Goal: Task Accomplishment & Management: Manage account settings

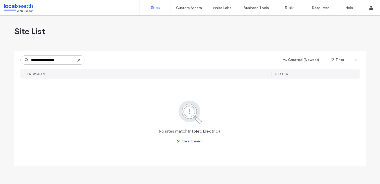
drag, startPoint x: 57, startPoint y: 60, endPoint x: 41, endPoint y: 59, distance: 16.6
click at [41, 59] on input "**********" at bounding box center [52, 59] width 65 height 9
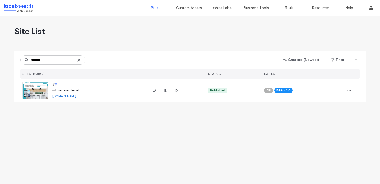
type input "*******"
click at [47, 91] on img at bounding box center [35, 99] width 25 height 35
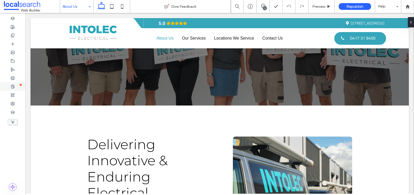
scroll to position [88, 0]
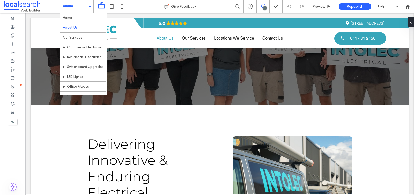
click at [268, 8] on span at bounding box center [263, 6] width 13 height 4
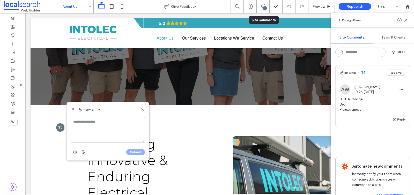
click at [90, 125] on textarea at bounding box center [108, 130] width 74 height 26
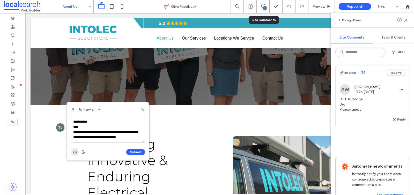
type textarea "**********"
click at [77, 154] on span "button" at bounding box center [75, 152] width 8 height 8
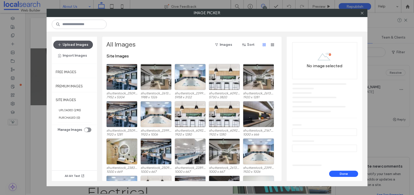
click at [77, 42] on button "Upload Images" at bounding box center [73, 45] width 40 height 8
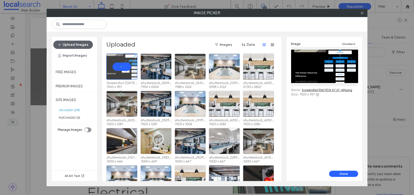
click at [352, 175] on button "Done" at bounding box center [343, 174] width 29 height 6
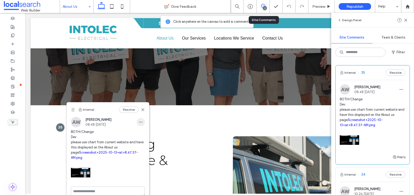
click at [143, 123] on icon "button" at bounding box center [141, 122] width 4 height 4
click at [147, 132] on div "Edit" at bounding box center [160, 136] width 46 height 10
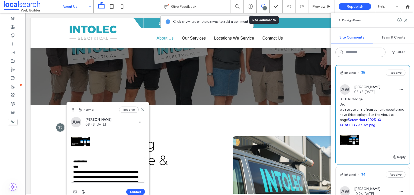
click at [138, 177] on textarea "**********" at bounding box center [108, 170] width 74 height 26
paste textarea "**********"
type textarea "**********"
click at [140, 179] on button "Submit" at bounding box center [135, 192] width 19 height 6
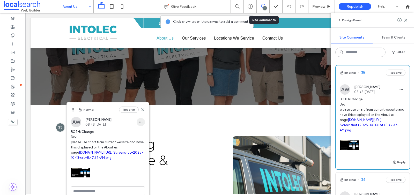
click at [143, 121] on span "button" at bounding box center [141, 122] width 8 height 8
click at [141, 131] on div "Edit" at bounding box center [160, 136] width 46 height 10
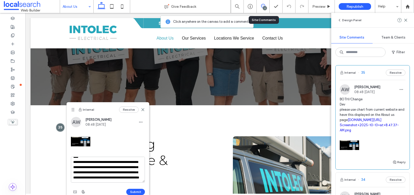
scroll to position [19, 0]
click at [143, 109] on icon at bounding box center [143, 110] width 4 height 4
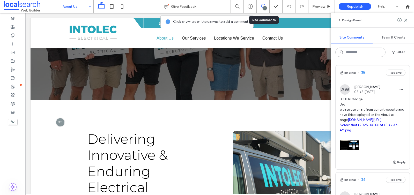
scroll to position [101, 0]
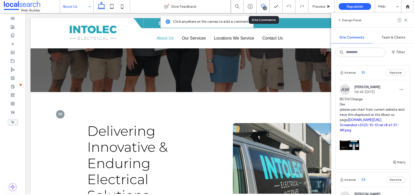
click at [375, 19] on div "Design Panel" at bounding box center [372, 20] width 83 height 14
click at [375, 20] on icon at bounding box center [406, 20] width 4 height 4
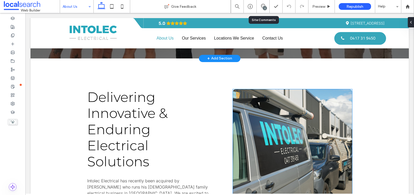
scroll to position [0, 0]
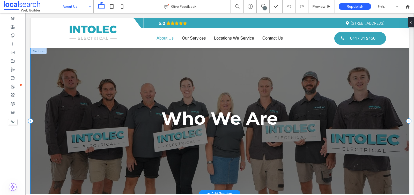
click at [171, 83] on div "Who We Are" at bounding box center [220, 120] width 378 height 145
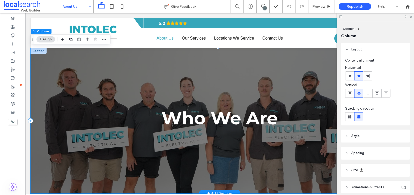
scroll to position [1, 0]
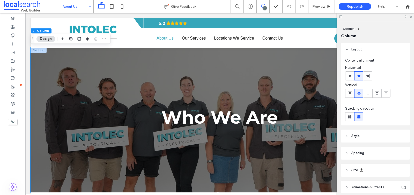
click at [263, 6] on icon at bounding box center [263, 6] width 4 height 4
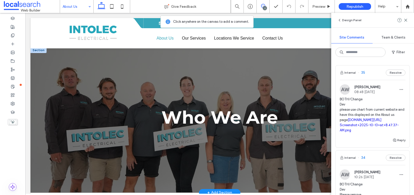
click at [116, 108] on div "Who We Are" at bounding box center [220, 119] width 378 height 145
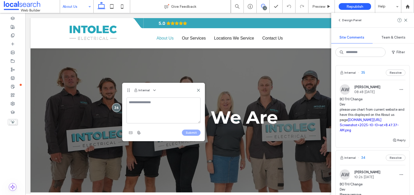
click at [150, 102] on textarea at bounding box center [163, 111] width 74 height 26
type textarea "*"
click at [201, 90] on div "Internal" at bounding box center [163, 90] width 82 height 14
click at [200, 90] on icon at bounding box center [198, 90] width 4 height 4
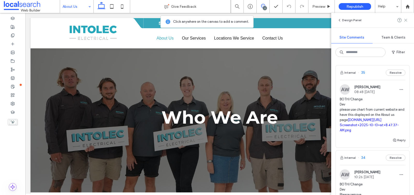
click at [375, 21] on icon at bounding box center [406, 20] width 4 height 4
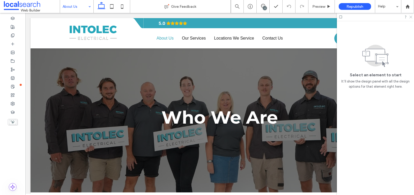
click at [375, 17] on icon at bounding box center [410, 16] width 3 height 3
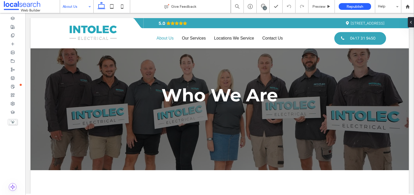
scroll to position [0, 0]
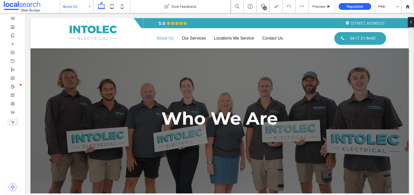
click at [263, 7] on div "2" at bounding box center [265, 8] width 4 height 4
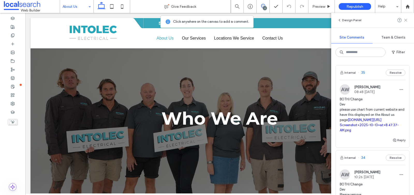
click at [375, 21] on use at bounding box center [405, 20] width 2 height 2
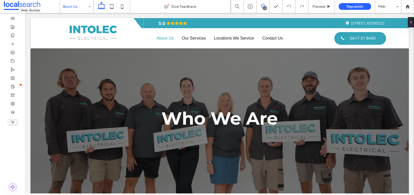
click at [265, 5] on icon at bounding box center [263, 6] width 4 height 4
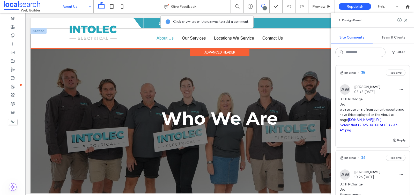
click at [321, 45] on div "Home About Us Our Services Title Commercial Electrician Residential Electrician…" at bounding box center [220, 38] width 378 height 20
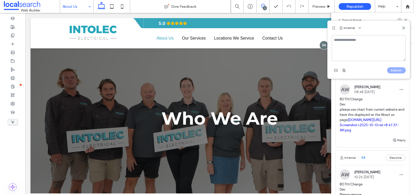
click at [346, 40] on textarea at bounding box center [369, 48] width 74 height 26
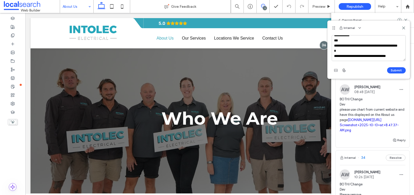
scroll to position [8, 0]
click at [356, 42] on textarea "**********" at bounding box center [369, 48] width 74 height 26
click at [363, 42] on textarea "**********" at bounding box center [369, 48] width 74 height 26
type textarea "**********"
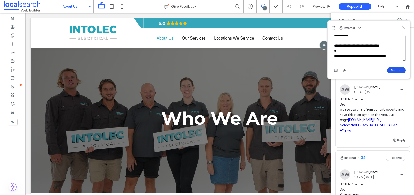
click at [375, 71] on button "Submit" at bounding box center [396, 70] width 19 height 6
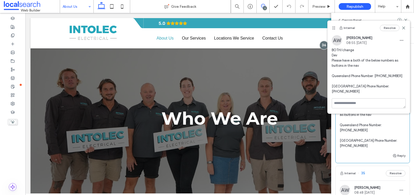
scroll to position [0, 0]
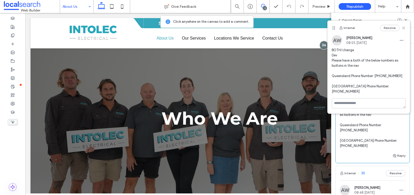
click at [375, 28] on icon at bounding box center [403, 28] width 4 height 4
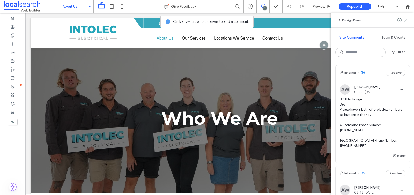
click at [375, 18] on icon at bounding box center [406, 20] width 4 height 4
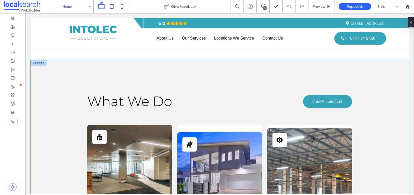
scroll to position [354, 0]
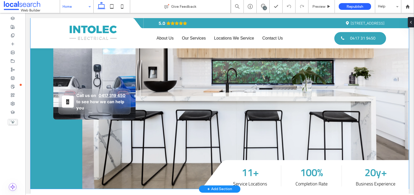
scroll to position [54, 0]
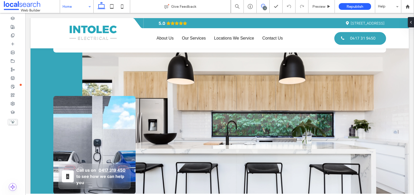
click at [262, 4] on use at bounding box center [263, 6] width 4 height 4
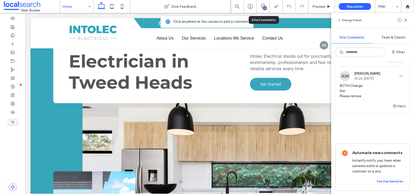
scroll to position [0, 0]
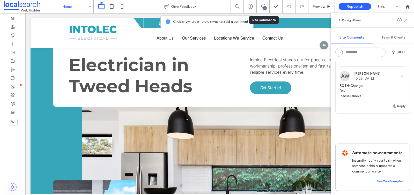
click at [375, 19] on icon at bounding box center [406, 20] width 4 height 4
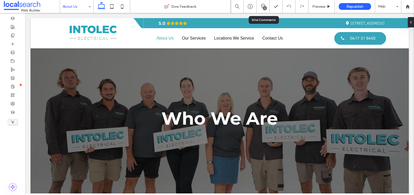
click at [258, 10] on div "3" at bounding box center [263, 6] width 13 height 13
click at [264, 2] on div "3" at bounding box center [263, 6] width 13 height 13
click at [267, 5] on span at bounding box center [263, 6] width 13 height 4
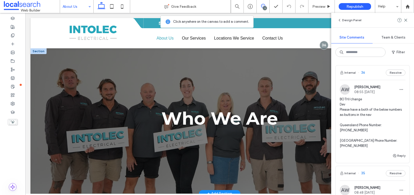
click at [136, 85] on div "Who We Are" at bounding box center [220, 120] width 378 height 145
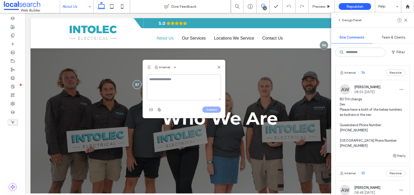
click at [196, 85] on textarea at bounding box center [184, 87] width 74 height 26
click at [167, 83] on textarea "**********" at bounding box center [184, 87] width 74 height 26
type textarea "*"
click at [219, 67] on icon at bounding box center [219, 67] width 4 height 4
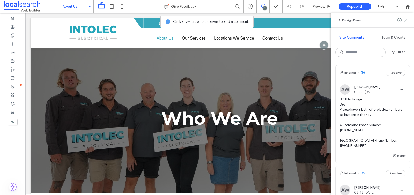
click at [375, 21] on icon at bounding box center [406, 20] width 4 height 4
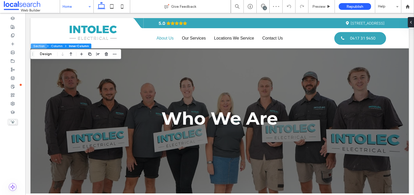
click at [38, 46] on button "Section" at bounding box center [39, 45] width 16 height 5
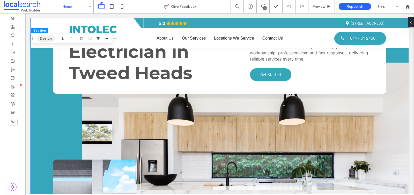
click at [48, 38] on button "Design" at bounding box center [45, 38] width 19 height 6
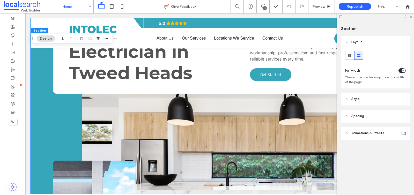
click at [361, 97] on header "Style" at bounding box center [375, 99] width 69 height 13
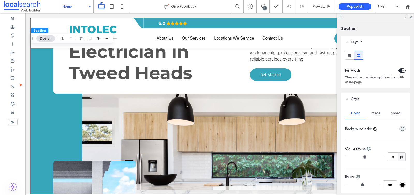
click at [375, 115] on div "Image" at bounding box center [375, 113] width 20 height 11
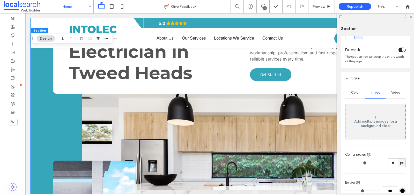
scroll to position [25, 0]
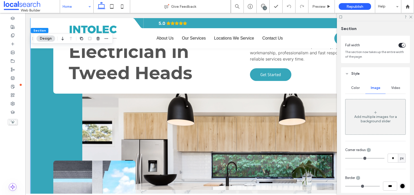
click at [43, 31] on span "Section" at bounding box center [39, 30] width 12 height 4
click at [46, 72] on div "Contact Icon Call us on 0417 319 450 to see how we can help you" at bounding box center [220, 173] width 378 height 220
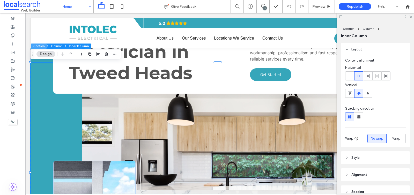
click at [41, 45] on button "Section" at bounding box center [39, 45] width 16 height 5
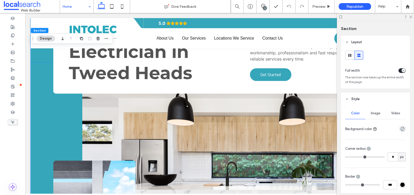
drag, startPoint x: 50, startPoint y: 93, endPoint x: 46, endPoint y: 88, distance: 6.0
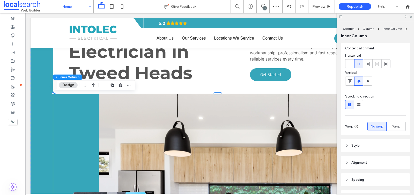
drag, startPoint x: 368, startPoint y: 132, endPoint x: 371, endPoint y: 145, distance: 13.2
click at [368, 132] on div "Content alignment Horizontal Vertical Stacking direction Wrap No wrap Wrap" at bounding box center [375, 89] width 69 height 91
click at [371, 147] on header "Style" at bounding box center [375, 145] width 69 height 13
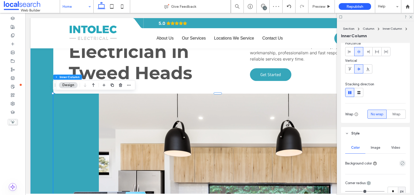
click at [374, 147] on span "Image" at bounding box center [376, 148] width 10 height 4
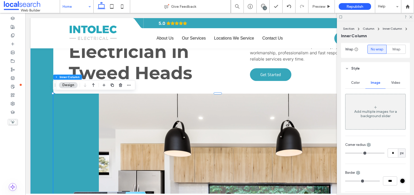
scroll to position [90, 0]
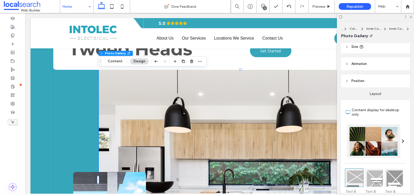
scroll to position [0, 0]
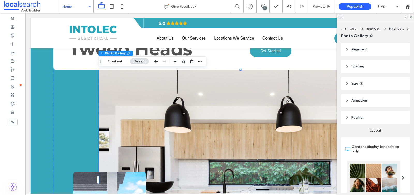
click at [177, 104] on link at bounding box center [242, 180] width 287 height 220
click at [131, 100] on link at bounding box center [242, 180] width 287 height 220
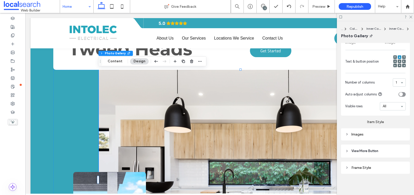
scroll to position [199, 0]
click at [12, 28] on use at bounding box center [13, 27] width 4 height 4
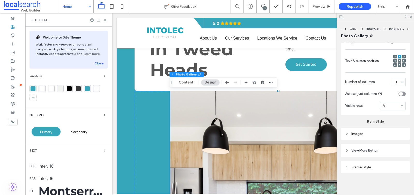
click at [107, 20] on icon at bounding box center [105, 20] width 4 height 4
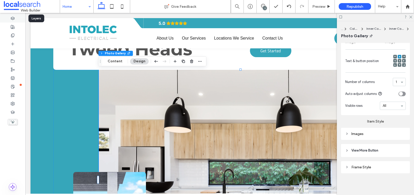
click at [14, 19] on icon at bounding box center [13, 18] width 4 height 4
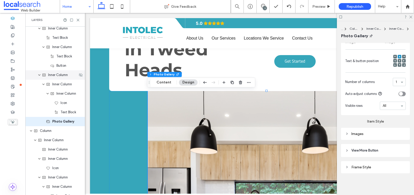
scroll to position [247, 0]
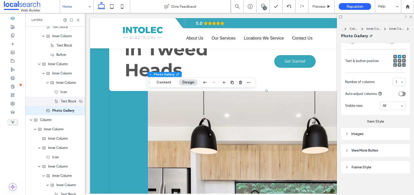
click at [64, 103] on span "Text Block" at bounding box center [69, 101] width 16 height 5
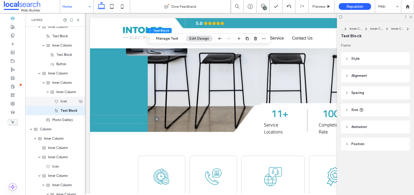
scroll to position [218, 0]
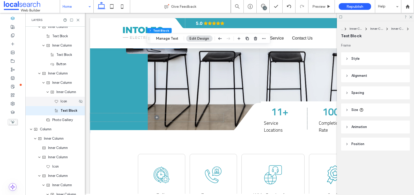
click at [62, 104] on div "Icon" at bounding box center [54, 101] width 59 height 9
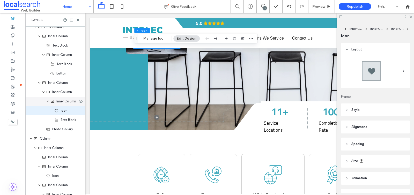
click at [64, 100] on span "Inner Column" at bounding box center [66, 101] width 20 height 5
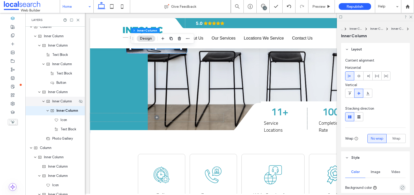
click at [62, 105] on div "Inner Column" at bounding box center [54, 101] width 59 height 9
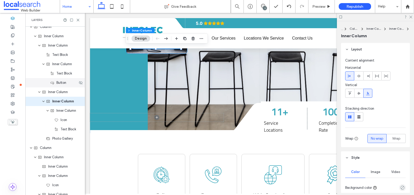
scroll to position [209, 0]
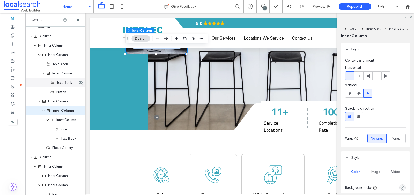
click at [64, 78] on div "Text Block" at bounding box center [54, 82] width 59 height 9
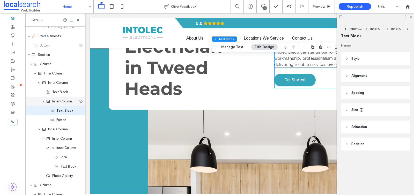
scroll to position [0, 0]
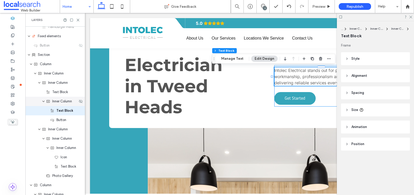
click at [61, 102] on span "Inner Column" at bounding box center [62, 101] width 20 height 5
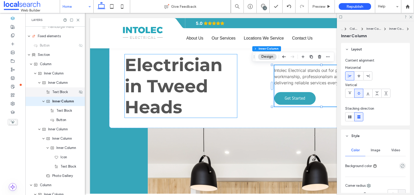
scroll to position [172, 0]
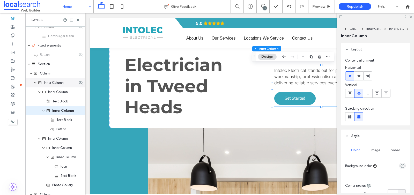
click at [58, 86] on div "Inner Column" at bounding box center [54, 82] width 59 height 9
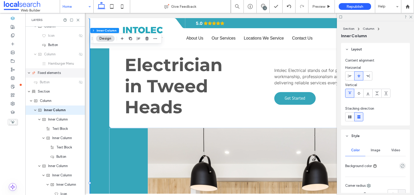
scroll to position [144, 0]
click at [56, 128] on span "Text Block" at bounding box center [60, 129] width 16 height 5
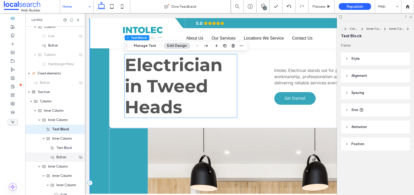
scroll to position [163, 0]
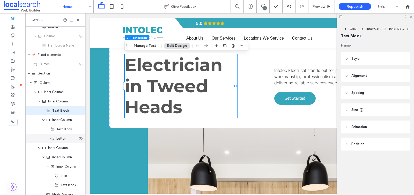
click at [59, 134] on div "Button" at bounding box center [54, 138] width 59 height 9
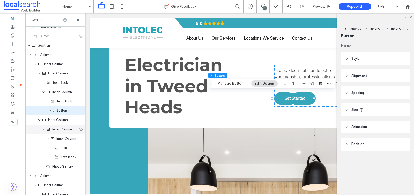
drag, startPoint x: 60, startPoint y: 122, endPoint x: 65, endPoint y: 129, distance: 9.2
click at [60, 122] on span "Inner Column" at bounding box center [58, 119] width 20 height 5
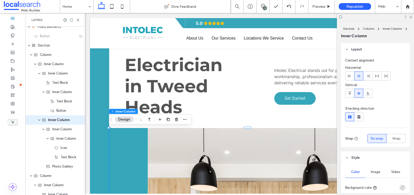
scroll to position [200, 0]
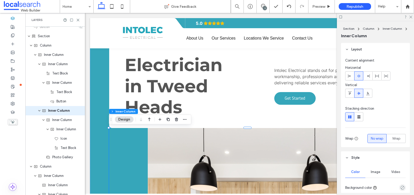
click at [376, 174] on span "Image" at bounding box center [376, 172] width 10 height 4
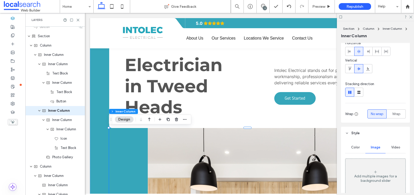
scroll to position [59, 0]
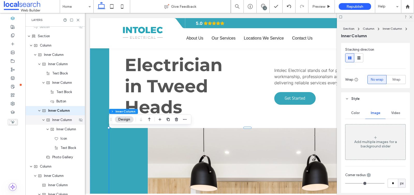
click at [66, 120] on span "Inner Column" at bounding box center [62, 119] width 20 height 5
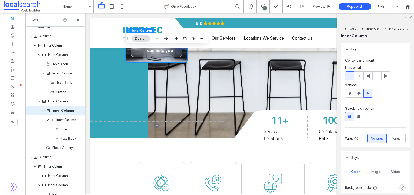
scroll to position [210, 0]
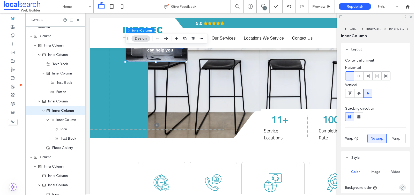
click at [375, 169] on div "Image" at bounding box center [375, 171] width 20 height 11
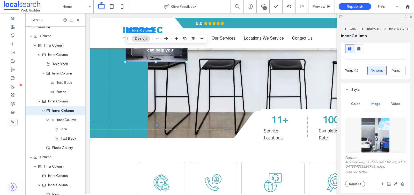
scroll to position [68, 0]
click at [68, 121] on span "Inner Column" at bounding box center [66, 119] width 20 height 5
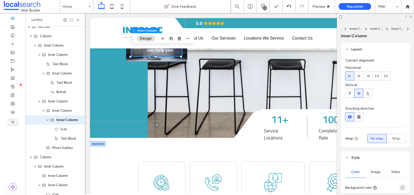
scroll to position [219, 0]
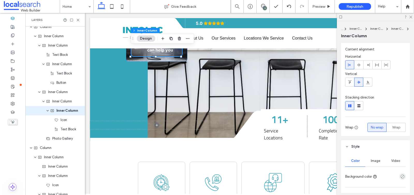
click at [378, 159] on span "Image" at bounding box center [376, 161] width 10 height 4
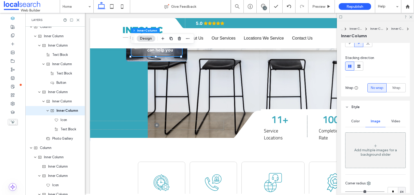
scroll to position [79, 0]
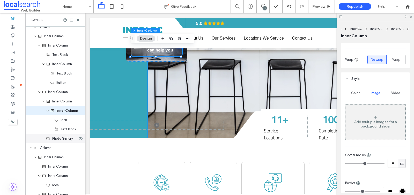
drag, startPoint x: 65, startPoint y: 142, endPoint x: 23, endPoint y: 137, distance: 42.2
click at [65, 142] on div "Photo Gallery" at bounding box center [54, 138] width 59 height 9
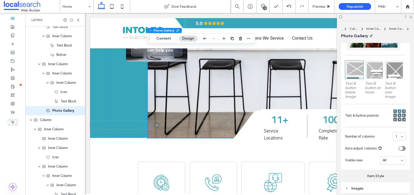
scroll to position [199, 0]
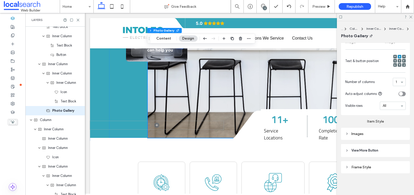
click at [365, 137] on div "Images" at bounding box center [375, 134] width 69 height 12
click at [368, 133] on div "Images" at bounding box center [375, 134] width 61 height 4
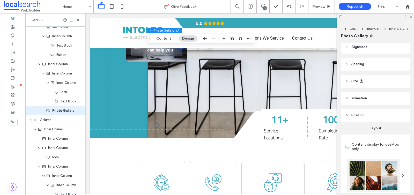
scroll to position [0, 0]
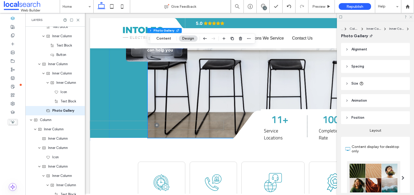
click at [410, 16] on icon at bounding box center [410, 16] width 3 height 3
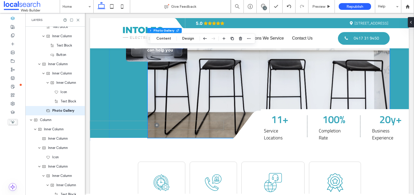
click at [78, 20] on use at bounding box center [78, 20] width 2 height 2
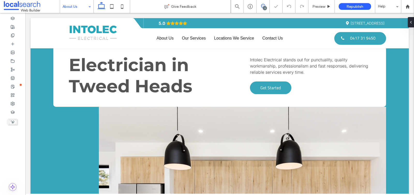
click at [262, 6] on icon at bounding box center [263, 6] width 4 height 4
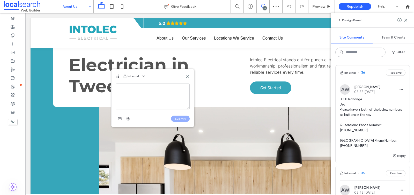
click at [147, 94] on textarea at bounding box center [153, 97] width 74 height 26
click at [137, 89] on textarea at bounding box center [153, 97] width 74 height 26
click at [169, 100] on textarea "**********" at bounding box center [153, 97] width 74 height 26
type textarea "*"
click at [186, 78] on icon at bounding box center [187, 76] width 4 height 4
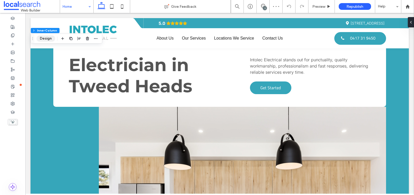
click at [50, 40] on button "Design" at bounding box center [45, 38] width 19 height 6
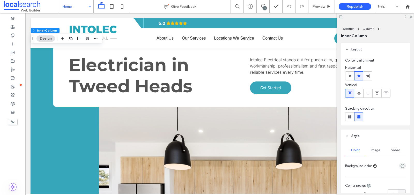
click at [379, 148] on div "Image" at bounding box center [375, 150] width 20 height 11
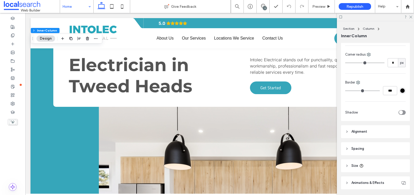
scroll to position [158, 0]
click at [59, 30] on button "Column" at bounding box center [57, 30] width 16 height 5
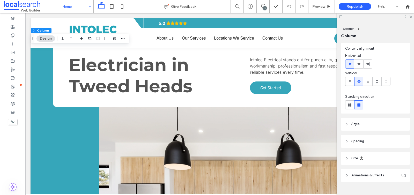
scroll to position [21, 0]
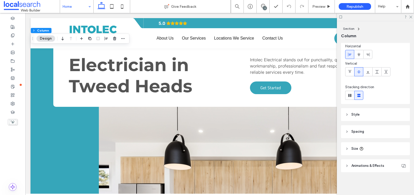
click at [362, 114] on header "Style" at bounding box center [375, 114] width 69 height 13
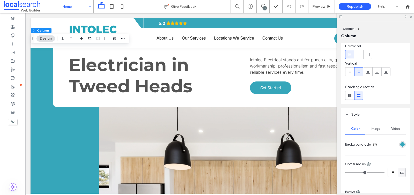
click at [375, 127] on span "Image" at bounding box center [376, 129] width 10 height 4
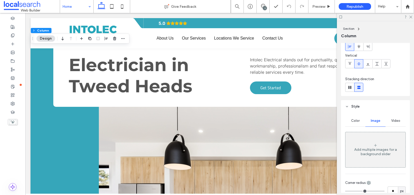
scroll to position [34, 0]
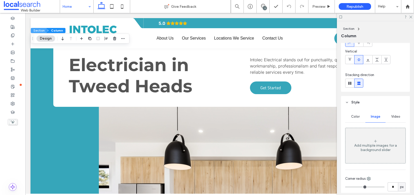
click at [41, 29] on button "Section" at bounding box center [39, 30] width 16 height 5
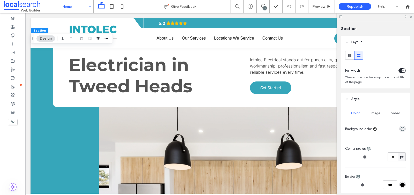
click at [376, 110] on div "Image" at bounding box center [375, 113] width 20 height 11
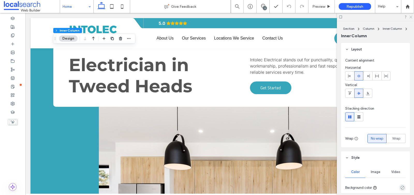
click at [411, 17] on use at bounding box center [410, 17] width 3 height 3
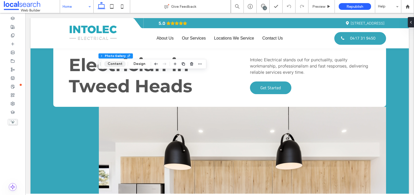
click at [121, 63] on button "Content" at bounding box center [114, 64] width 21 height 6
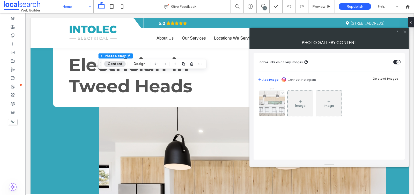
click at [280, 105] on img at bounding box center [272, 103] width 38 height 25
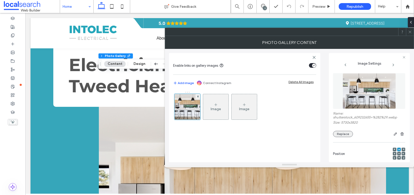
click at [347, 134] on button "Replace" at bounding box center [343, 134] width 20 height 6
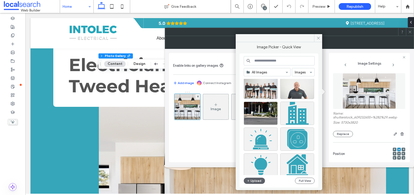
scroll to position [268, 0]
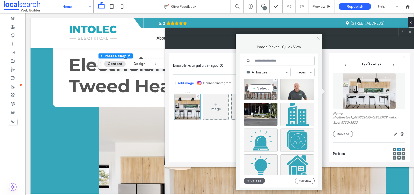
click at [264, 91] on div "Select" at bounding box center [261, 88] width 34 height 23
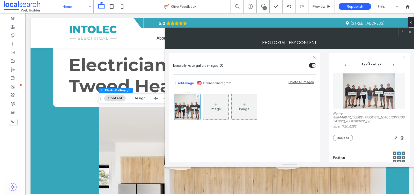
click at [412, 31] on div at bounding box center [410, 32] width 8 height 8
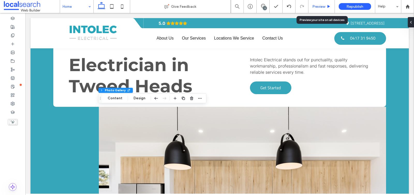
click at [324, 9] on div "Preview" at bounding box center [321, 6] width 26 height 13
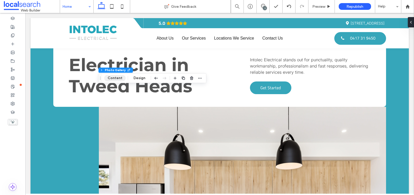
click at [122, 78] on button "Content" at bounding box center [114, 78] width 21 height 6
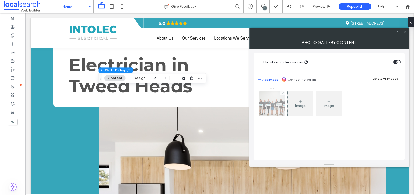
click at [273, 109] on img at bounding box center [272, 103] width 38 height 25
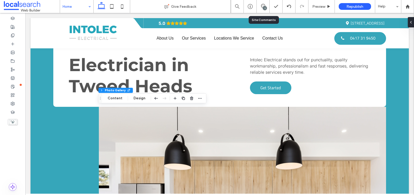
click at [261, 3] on div "3" at bounding box center [263, 6] width 13 height 13
click at [263, 6] on icon at bounding box center [263, 6] width 4 height 4
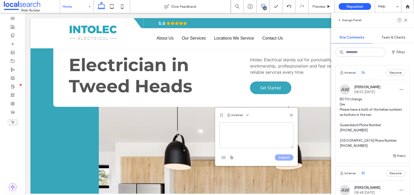
click at [226, 128] on textarea at bounding box center [256, 135] width 74 height 26
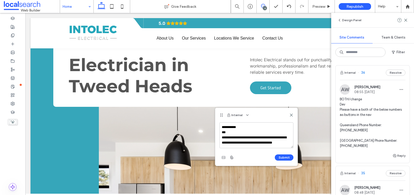
scroll to position [10, 0]
click at [255, 128] on textarea "**********" at bounding box center [256, 135] width 74 height 26
click at [259, 128] on textarea "**********" at bounding box center [256, 135] width 74 height 26
click at [249, 127] on textarea "**********" at bounding box center [256, 135] width 74 height 26
click at [268, 128] on textarea "**********" at bounding box center [256, 135] width 74 height 26
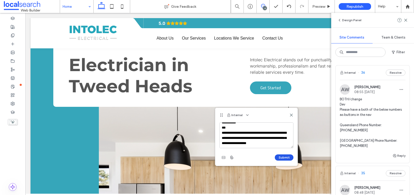
type textarea "**********"
click at [282, 157] on button "Submit" at bounding box center [284, 157] width 19 height 6
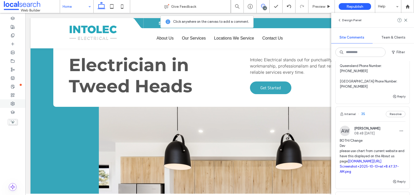
scroll to position [280, 0]
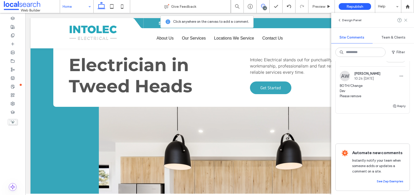
click at [406, 20] on use at bounding box center [405, 20] width 2 height 2
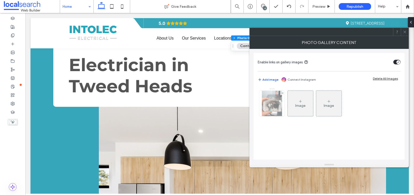
click at [269, 105] on img at bounding box center [272, 103] width 20 height 25
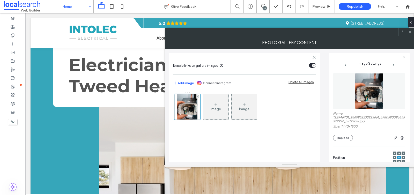
drag, startPoint x: 343, startPoint y: 141, endPoint x: 343, endPoint y: 149, distance: 8.0
click at [344, 140] on button "Replace" at bounding box center [343, 138] width 20 height 6
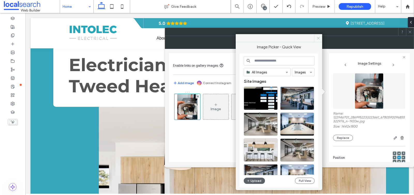
click at [318, 39] on icon at bounding box center [318, 38] width 4 height 4
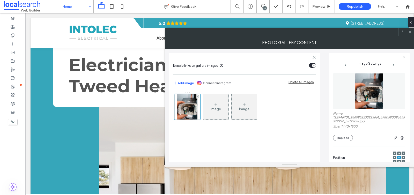
click at [410, 31] on icon at bounding box center [410, 32] width 4 height 4
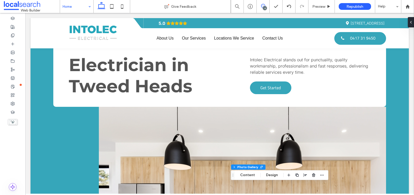
click at [265, 5] on span at bounding box center [263, 6] width 13 height 4
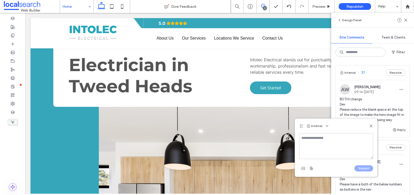
click at [314, 138] on textarea at bounding box center [336, 146] width 74 height 26
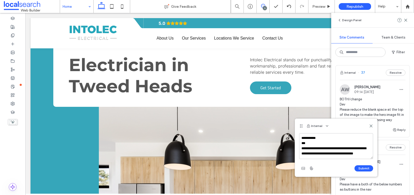
scroll to position [2, 0]
click at [323, 157] on textarea "**********" at bounding box center [336, 146] width 74 height 26
click at [338, 158] on textarea "**********" at bounding box center [336, 146] width 74 height 26
paste textarea "**********"
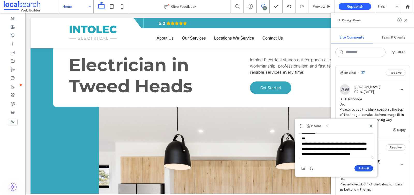
type textarea "**********"
click at [365, 169] on button "Submit" at bounding box center [363, 168] width 19 height 6
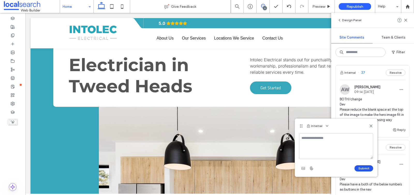
scroll to position [0, 0]
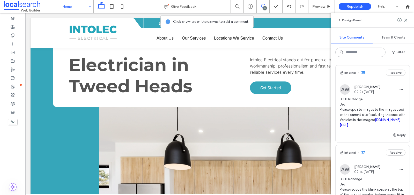
drag, startPoint x: 406, startPoint y: 21, endPoint x: 403, endPoint y: 25, distance: 4.8
click at [406, 21] on icon at bounding box center [406, 20] width 4 height 4
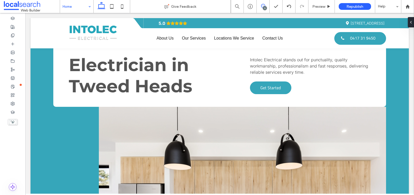
click at [262, 5] on icon at bounding box center [263, 6] width 4 height 4
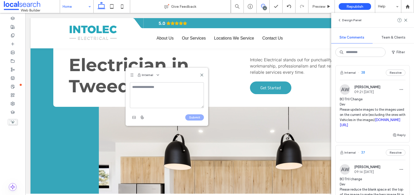
click at [144, 93] on textarea at bounding box center [167, 95] width 74 height 26
click at [145, 91] on textarea at bounding box center [167, 95] width 74 height 26
type textarea "*"
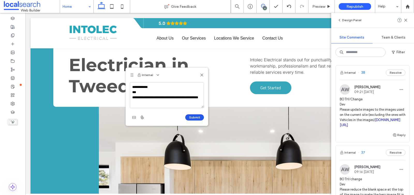
type textarea "**********"
click at [196, 117] on button "Submit" at bounding box center [194, 117] width 19 height 6
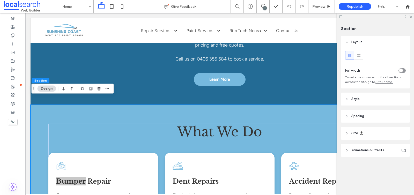
click at [363, 102] on header "Style" at bounding box center [375, 99] width 69 height 13
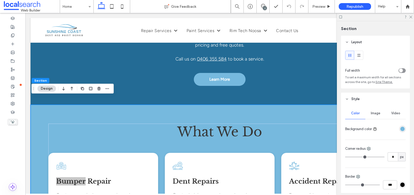
drag, startPoint x: 399, startPoint y: 129, endPoint x: 399, endPoint y: 132, distance: 3.1
click at [400, 129] on div "rgba(118, 185, 222, 1)" at bounding box center [402, 129] width 4 height 4
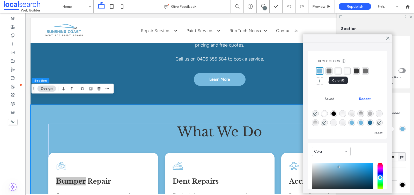
click at [340, 71] on div "rgba(255, 255, 255, 1)" at bounding box center [337, 71] width 5 height 5
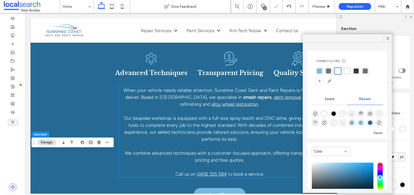
scroll to position [272, 0]
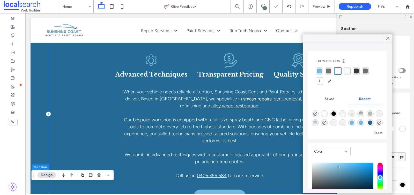
click at [91, 98] on div "Restoring Cars & Confidence Technique Icon Advanced Techniques Pricing Icon Tra…" at bounding box center [219, 114] width 342 height 177
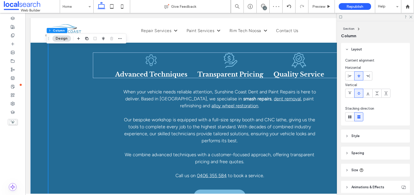
scroll to position [1, 0]
click at [366, 137] on header "Style" at bounding box center [375, 135] width 69 height 13
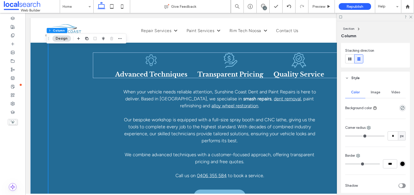
scroll to position [58, 0]
click at [376, 95] on div "Image" at bounding box center [375, 91] width 20 height 11
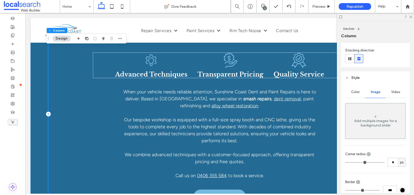
click at [57, 94] on div "Restoring Cars & Confidence Technique Icon Advanced Techniques Pricing Icon Tra…" at bounding box center [219, 114] width 342 height 177
click at [44, 63] on div "Restoring Cars & Confidence Technique Icon Advanced Techniques Pricing Icon Tra…" at bounding box center [219, 114] width 372 height 214
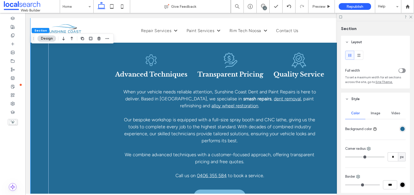
click at [401, 129] on div "rgba(35, 107, 149, 1)" at bounding box center [402, 129] width 4 height 4
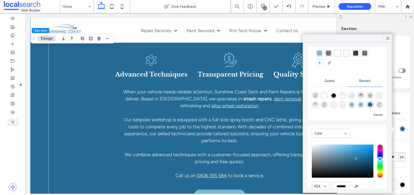
scroll to position [39, 0]
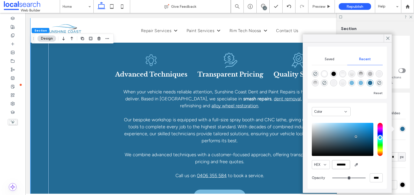
click at [341, 167] on input "*******" at bounding box center [341, 164] width 18 height 9
paste input "color picker textbox"
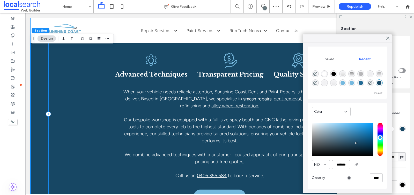
type input "*******"
click at [103, 105] on div "Restoring Cars & Confidence Technique Icon Advanced Techniques Pricing Icon Tra…" at bounding box center [219, 114] width 342 height 177
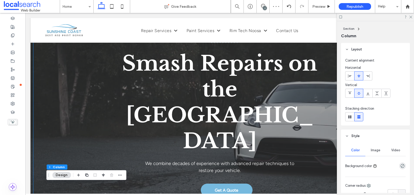
scroll to position [11, 0]
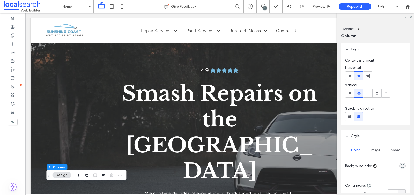
click at [412, 19] on div at bounding box center [375, 17] width 77 height 8
click at [412, 18] on use at bounding box center [410, 17] width 3 height 3
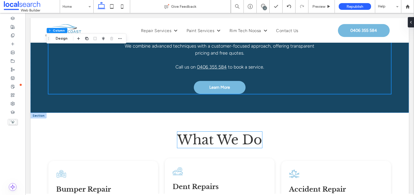
scroll to position [311, 0]
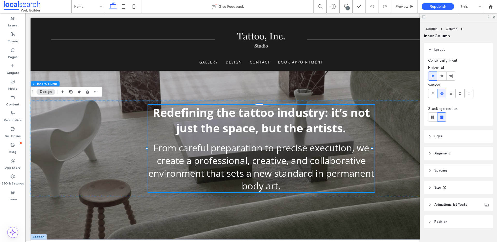
click at [331, 146] on span "From careful preparation to precise execution, we create a professional, creati…" at bounding box center [261, 166] width 226 height 51
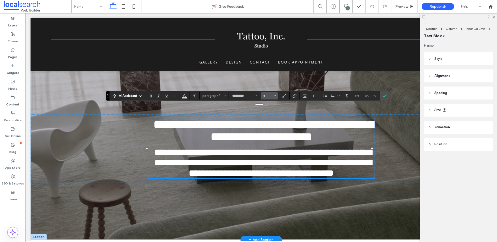
click at [275, 97] on span "Size" at bounding box center [275, 95] width 2 height 7
click at [207, 119] on strong "**********" at bounding box center [263, 130] width 220 height 23
type input "**"
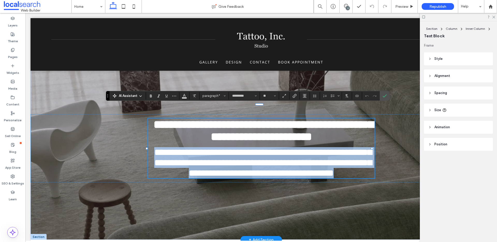
drag, startPoint x: 150, startPoint y: 148, endPoint x: 361, endPoint y: 180, distance: 213.0
click at [361, 178] on p "**********" at bounding box center [261, 162] width 226 height 31
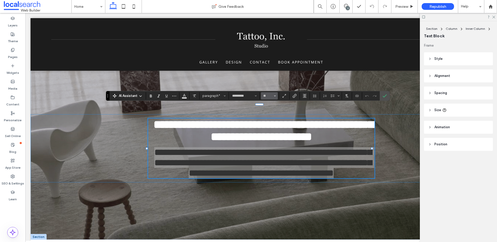
click at [274, 97] on span "Size" at bounding box center [275, 95] width 2 height 7
click at [270, 146] on label "24" at bounding box center [269, 145] width 17 height 7
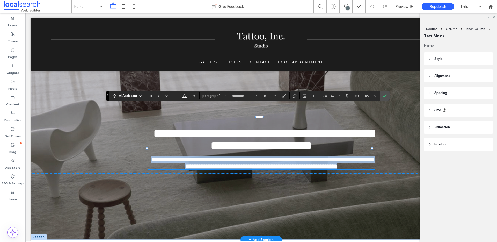
type input "**"
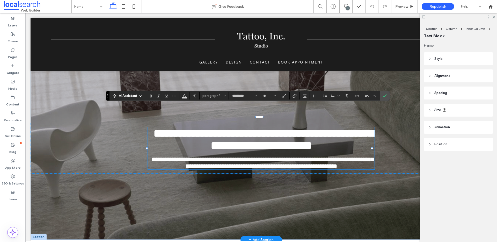
click at [200, 132] on strong "**********" at bounding box center [263, 139] width 220 height 23
click at [149, 127] on p "**********" at bounding box center [261, 139] width 226 height 24
click at [160, 128] on strong "**********" at bounding box center [263, 139] width 220 height 23
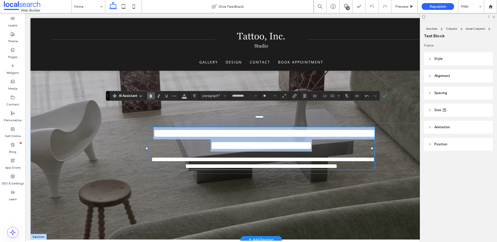
drag, startPoint x: 151, startPoint y: 123, endPoint x: 354, endPoint y: 135, distance: 202.6
click at [354, 135] on p "**********" at bounding box center [261, 139] width 226 height 24
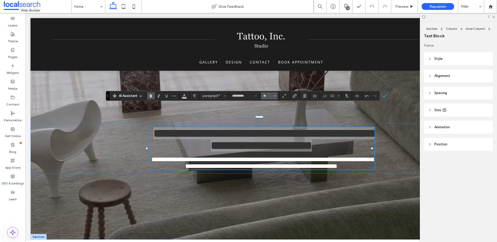
click at [275, 96] on icon "Size" at bounding box center [275, 96] width 2 height 2
click at [270, 148] on label "36" at bounding box center [269, 147] width 17 height 7
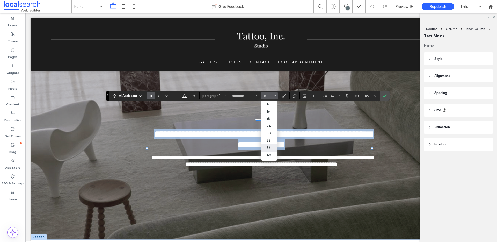
type input "**"
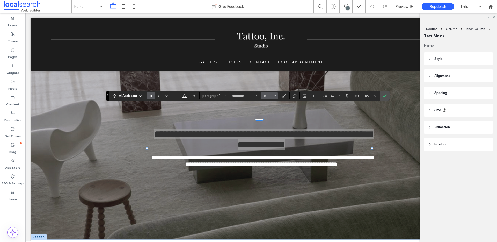
click at [274, 94] on span "Size" at bounding box center [275, 95] width 2 height 7
click at [270, 150] on label "24" at bounding box center [269, 153] width 17 height 7
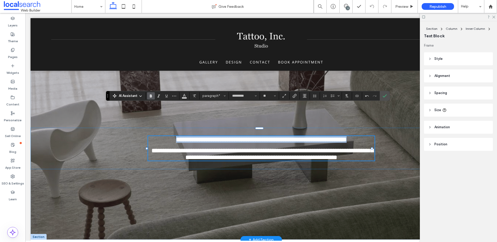
type input "**"
click at [263, 143] on p at bounding box center [261, 145] width 226 height 4
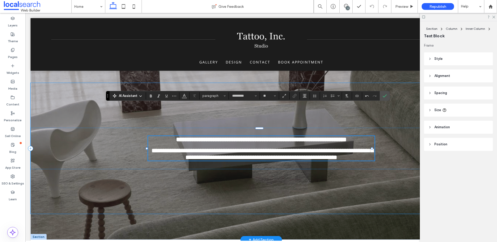
click at [319, 193] on div "**********" at bounding box center [261, 148] width 461 height 131
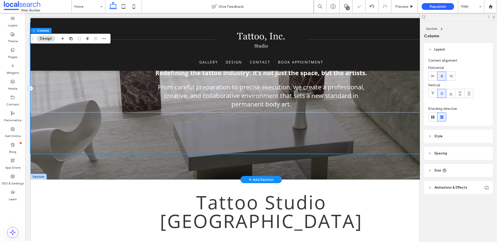
scroll to position [0, 0]
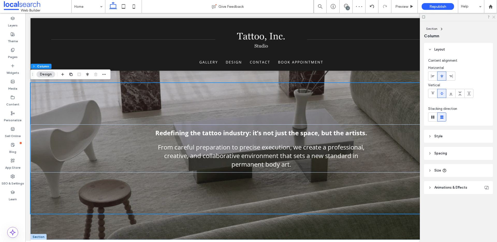
click at [493, 17] on use at bounding box center [493, 17] width 3 height 3
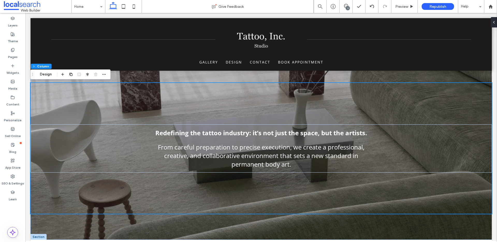
click at [346, 9] on div "3" at bounding box center [348, 8] width 4 height 4
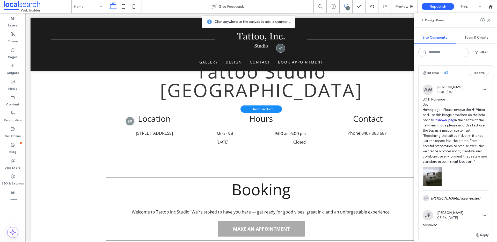
scroll to position [42, 0]
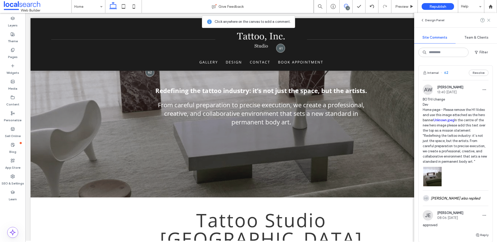
click at [490, 20] on icon at bounding box center [488, 20] width 4 height 4
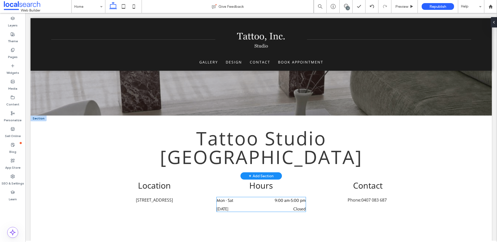
scroll to position [123, 0]
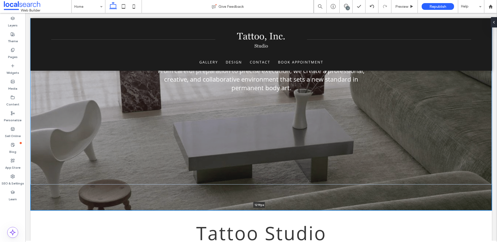
drag, startPoint x: 131, startPoint y: 116, endPoint x: 137, endPoint y: 202, distance: 86.3
type input "****"
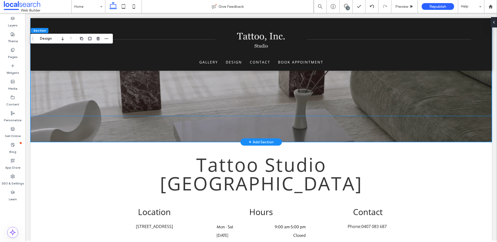
scroll to position [215, 0]
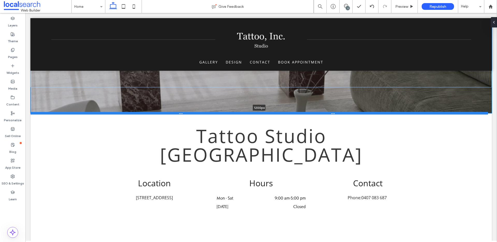
drag, startPoint x: 94, startPoint y: 118, endPoint x: 96, endPoint y: 113, distance: 5.0
click at [96, 113] on div at bounding box center [259, 113] width 457 height 3
type input "****"
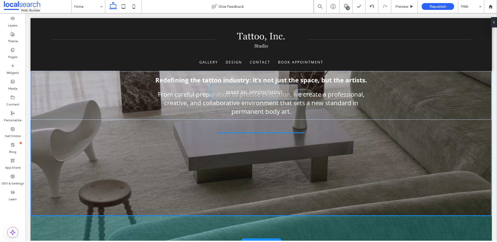
scroll to position [81, 0]
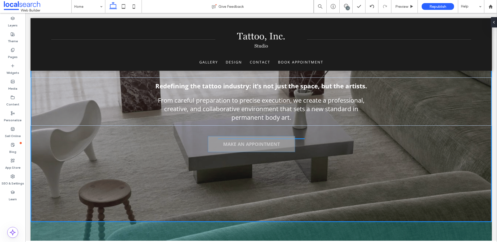
drag, startPoint x: 277, startPoint y: 130, endPoint x: 269, endPoint y: 141, distance: 13.6
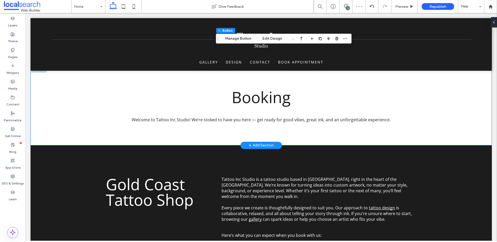
scroll to position [362, 0]
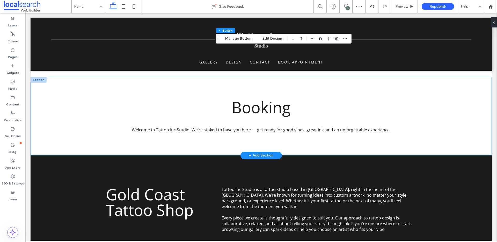
click at [389, 127] on p "Welcome to Tattoo Inc Studio! We’re stoked to have you here — get ready for goo…" at bounding box center [261, 130] width 302 height 6
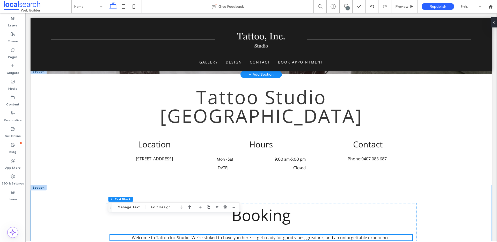
scroll to position [0, 0]
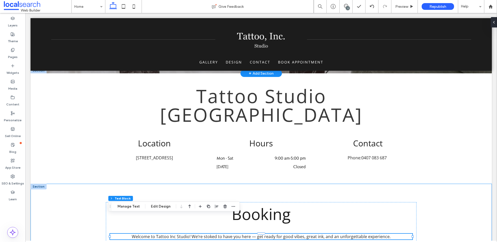
click at [76, 183] on div "Booking Welcome to Tattoo Inc Studio! We’re stoked to have you here — get ready…" at bounding box center [261, 222] width 461 height 78
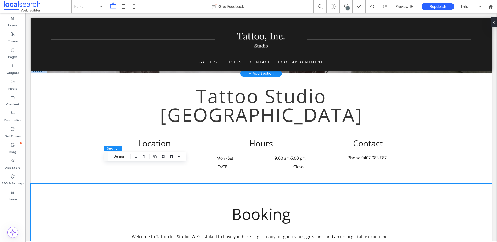
click at [48, 183] on div "Booking Welcome to Tattoo Inc Studio! We’re stoked to have you here — get ready…" at bounding box center [261, 222] width 461 height 78
click at [170, 157] on icon "button" at bounding box center [171, 156] width 4 height 4
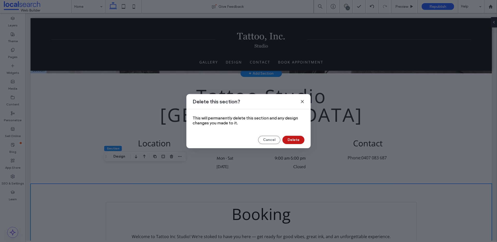
click at [297, 138] on button "Delete" at bounding box center [293, 140] width 22 height 8
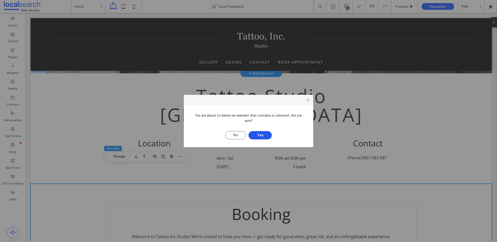
click at [265, 132] on button "Yes" at bounding box center [259, 135] width 23 height 8
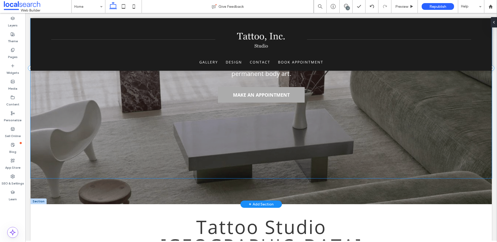
scroll to position [190, 0]
